Goal: Navigation & Orientation: Find specific page/section

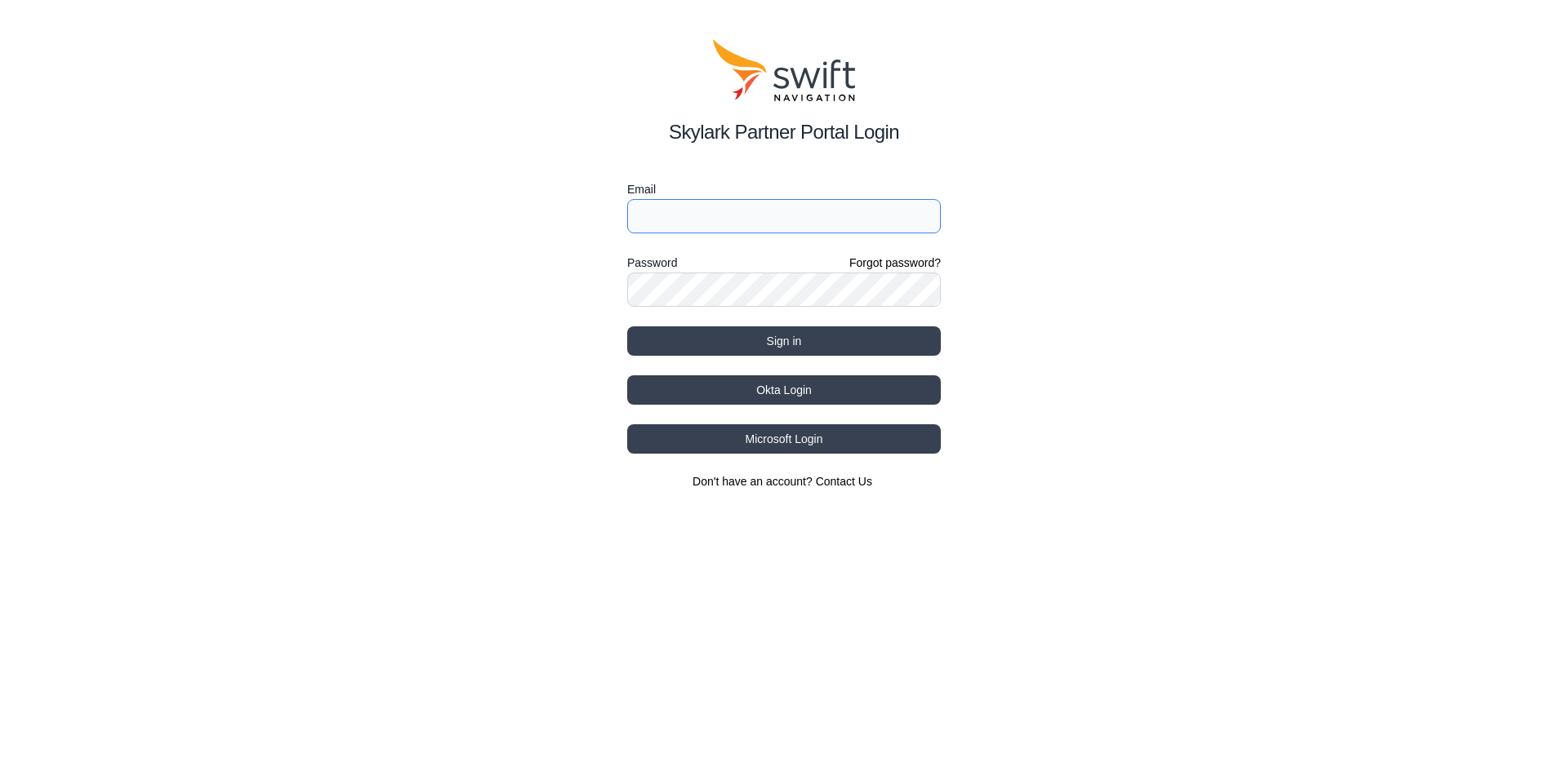
click at [759, 203] on input "Email" at bounding box center [784, 216] width 314 height 35
type input "[PERSON_NAME][EMAIL_ADDRESS][PERSON_NAME][DOMAIN_NAME]"
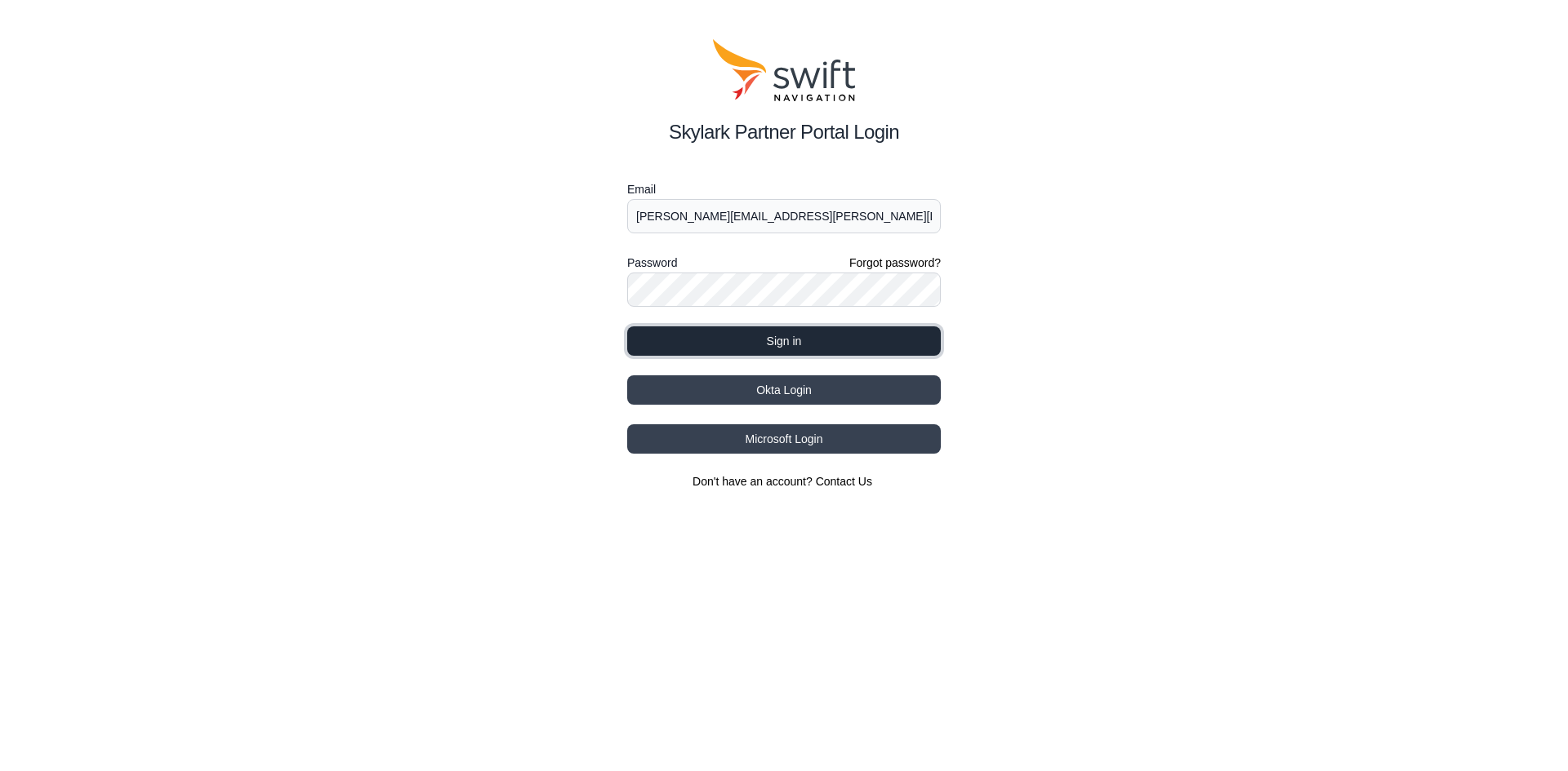
click at [797, 348] on button "Sign in" at bounding box center [784, 341] width 314 height 29
click at [791, 334] on button "Sign in" at bounding box center [784, 341] width 314 height 29
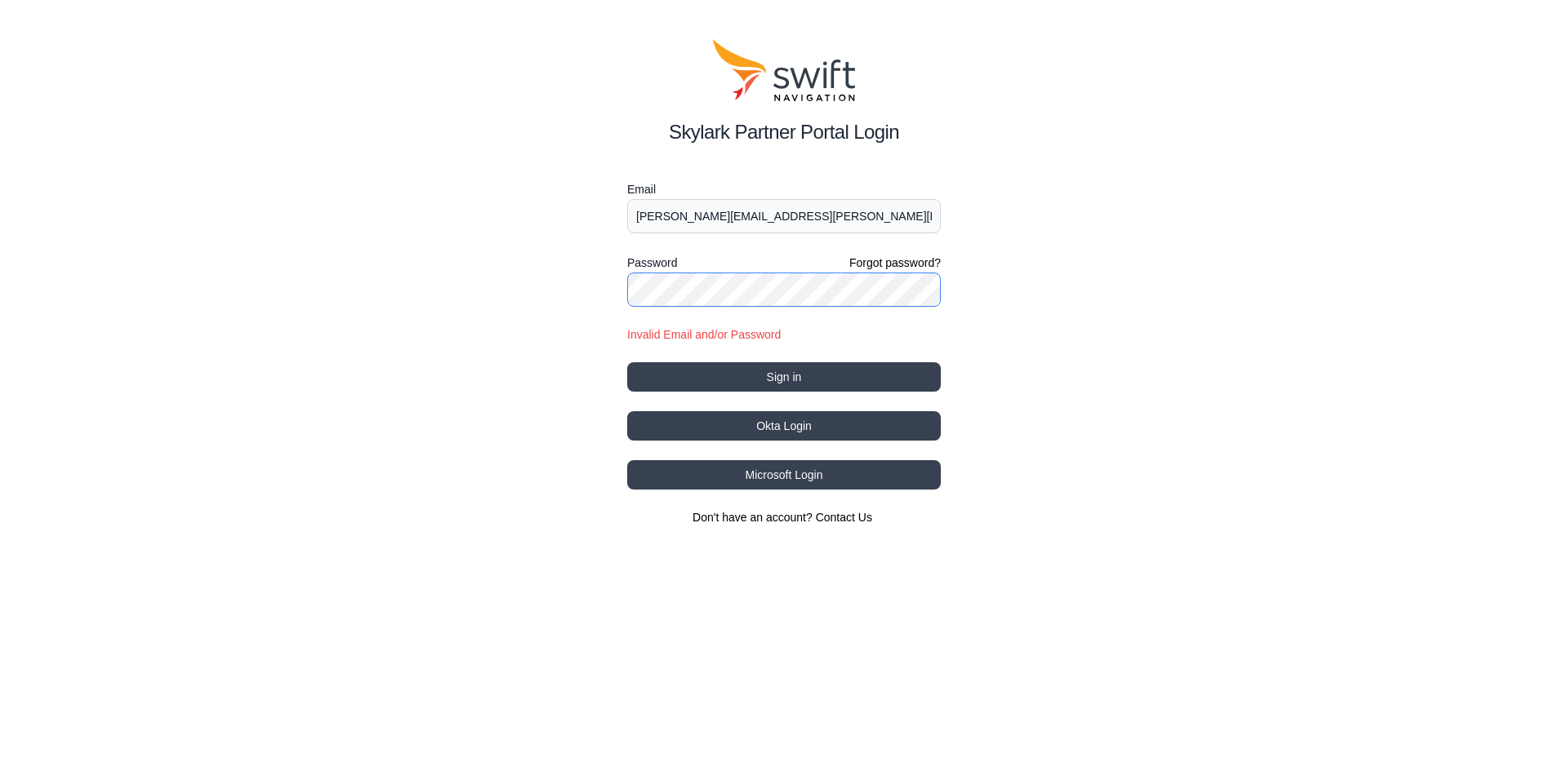
click at [628, 362] on button "Sign in" at bounding box center [784, 377] width 314 height 29
click at [1032, 297] on div "Skylark Partner Portal Login Email [PERSON_NAME][EMAIL_ADDRESS][PERSON_NAME][DO…" at bounding box center [784, 283] width 1568 height 565
click at [432, 279] on div "Skylark Partner Portal Login Email [PERSON_NAME][EMAIL_ADDRESS][PERSON_NAME][DO…" at bounding box center [784, 283] width 1568 height 565
click at [628, 362] on button "Sign in" at bounding box center [784, 377] width 314 height 29
drag, startPoint x: 1172, startPoint y: 435, endPoint x: 1169, endPoint y: 422, distance: 13.3
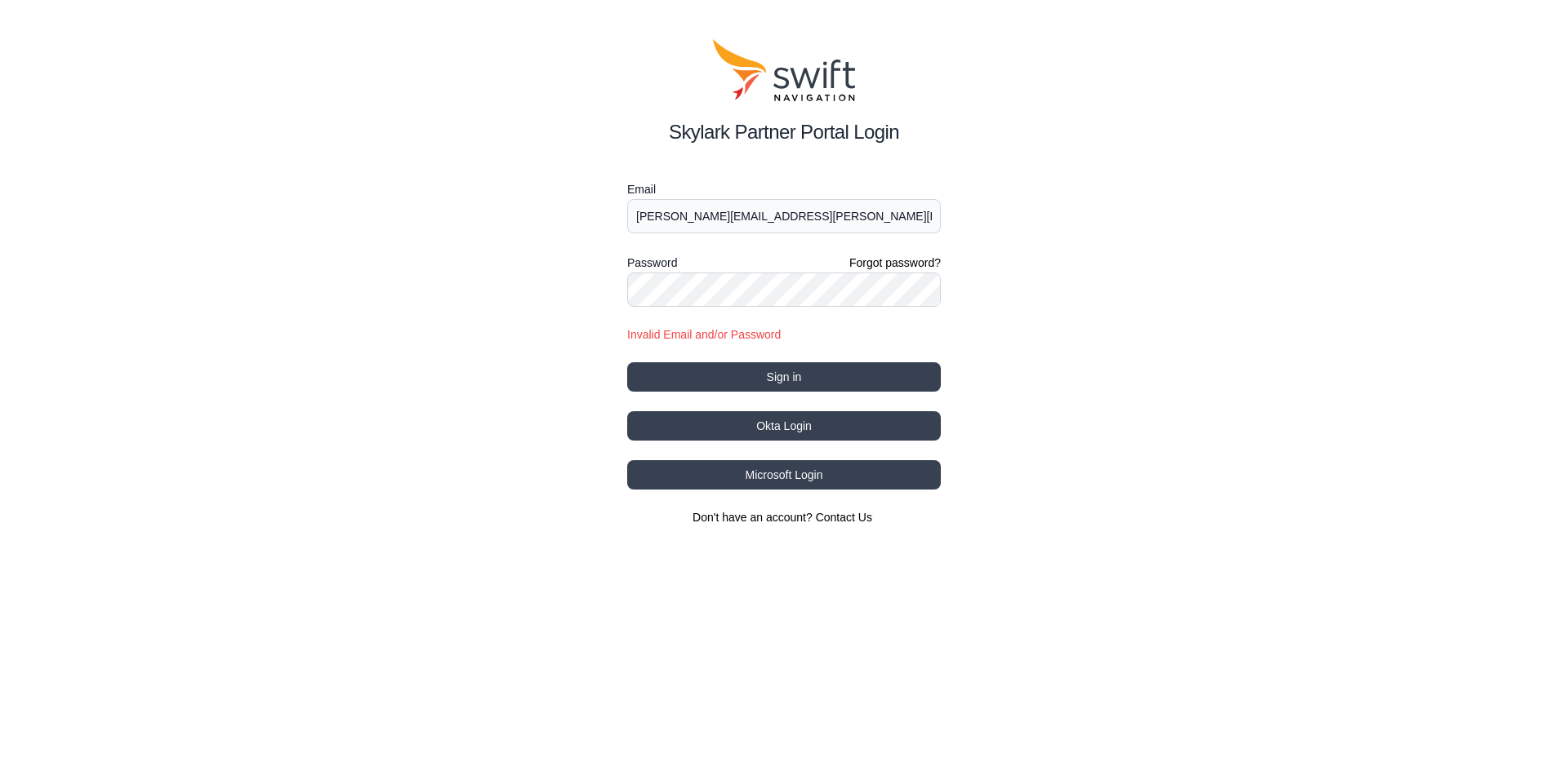
click at [1172, 435] on div "Skylark Partner Portal Login Email [PERSON_NAME][EMAIL_ADDRESS][PERSON_NAME][DO…" at bounding box center [784, 283] width 1568 height 565
click at [802, 480] on button "Microsoft Login" at bounding box center [784, 474] width 314 height 29
click at [813, 473] on button "Microsoft Login" at bounding box center [784, 474] width 314 height 29
click at [853, 234] on form "Email [PERSON_NAME][EMAIL_ADDRESS][PERSON_NAME][DOMAIN_NAME] Password Forgot pa…" at bounding box center [784, 285] width 314 height 212
click at [374, 284] on div "Skylark Partner Portal Login Email [PERSON_NAME][EMAIL_ADDRESS][PERSON_NAME][DO…" at bounding box center [784, 283] width 1568 height 565
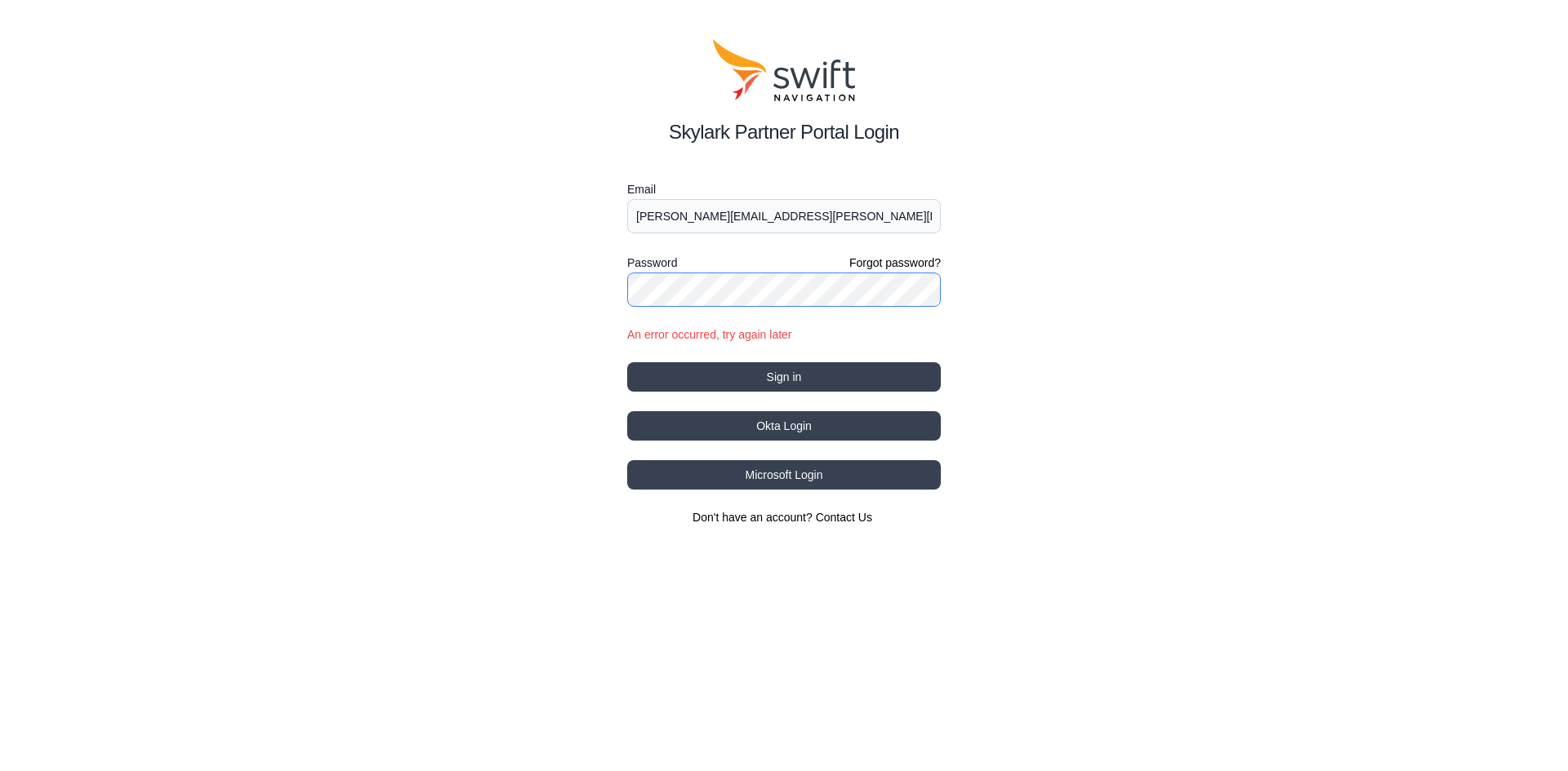
click at [628, 362] on button "Sign in" at bounding box center [784, 377] width 314 height 29
click at [810, 378] on button "Sign in" at bounding box center [784, 377] width 314 height 29
click at [804, 375] on button "Sign in" at bounding box center [784, 377] width 314 height 29
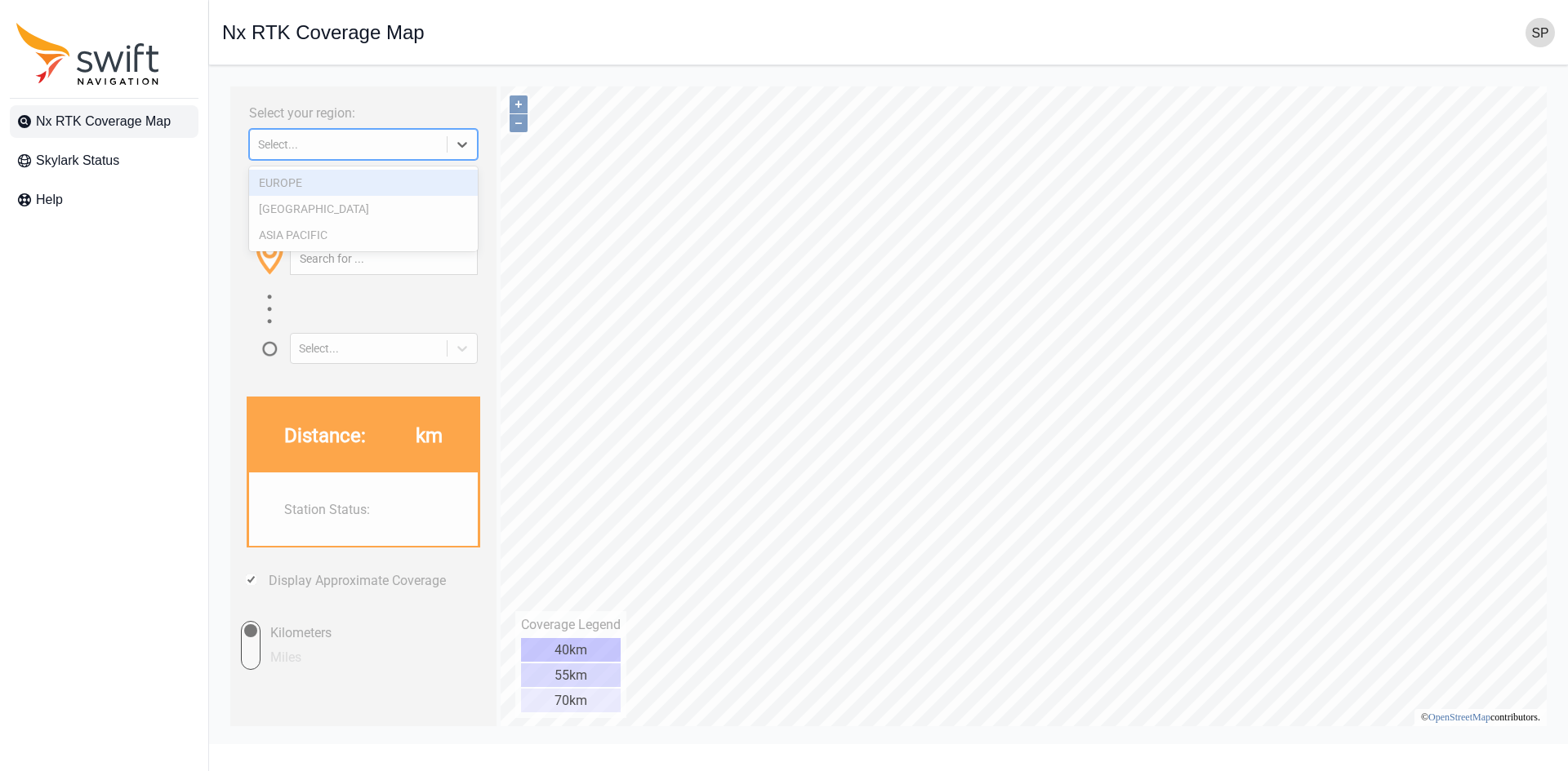
click at [465, 145] on icon at bounding box center [463, 145] width 9 height 6
click at [400, 215] on div "[GEOGRAPHIC_DATA]" at bounding box center [363, 209] width 228 height 26
